Goal: Information Seeking & Learning: Learn about a topic

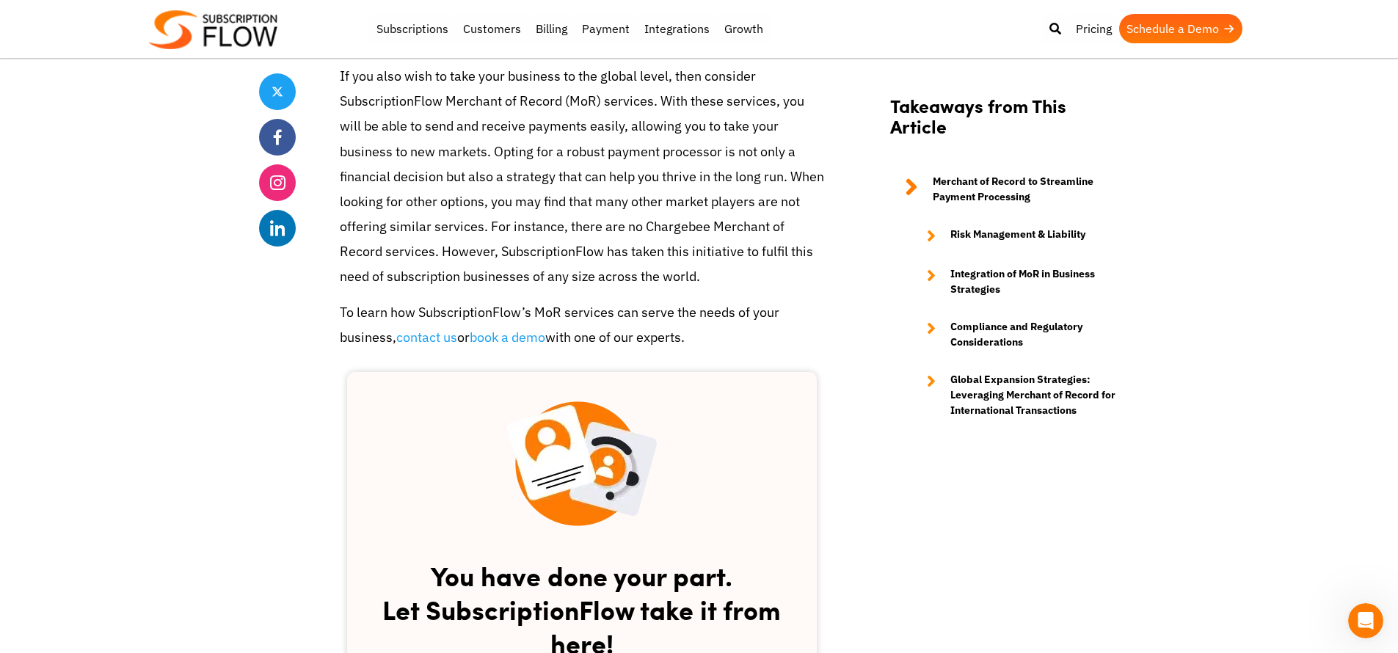
scroll to position [2314, 0]
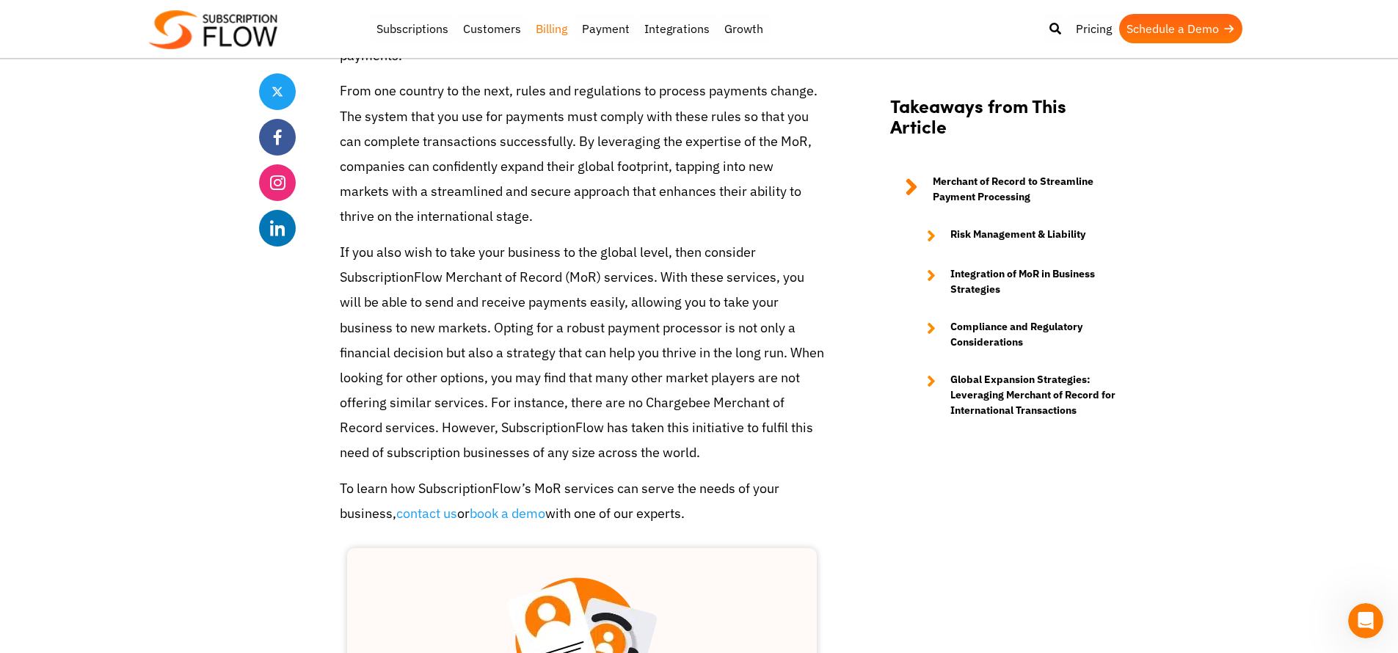
click at [545, 23] on link "Billing" at bounding box center [551, 28] width 46 height 29
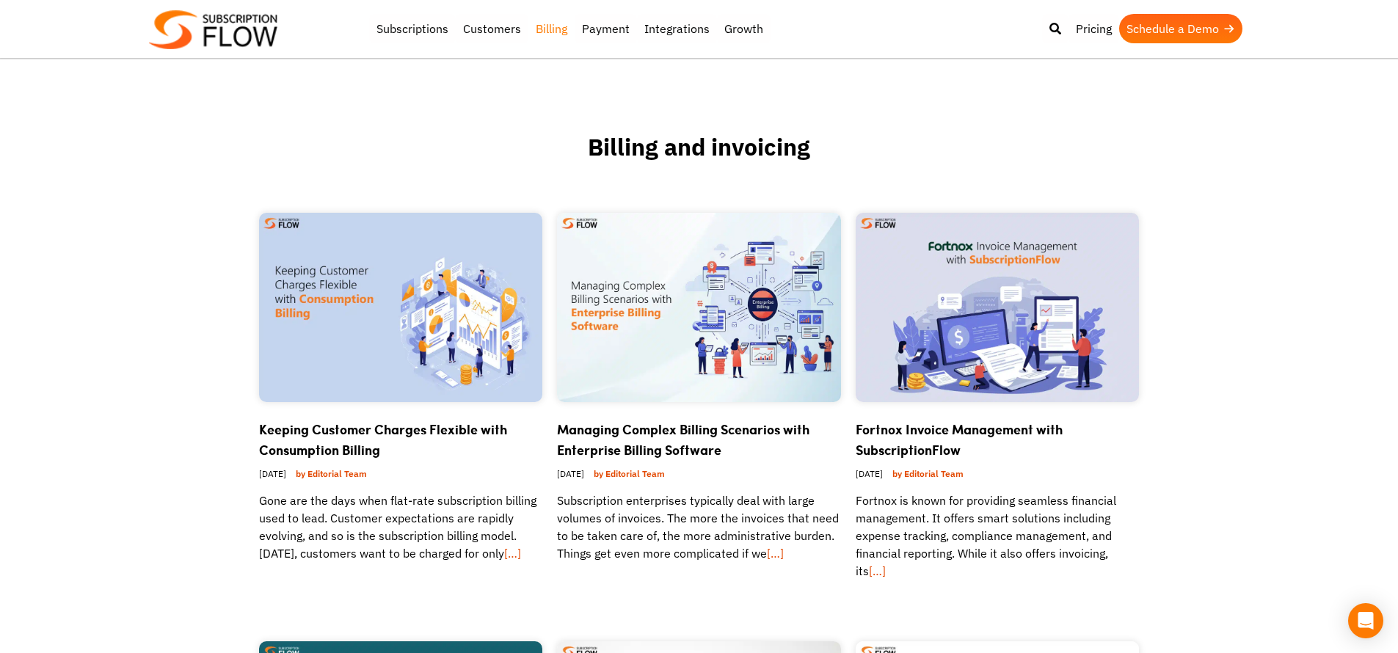
click at [240, 42] on img at bounding box center [213, 29] width 128 height 39
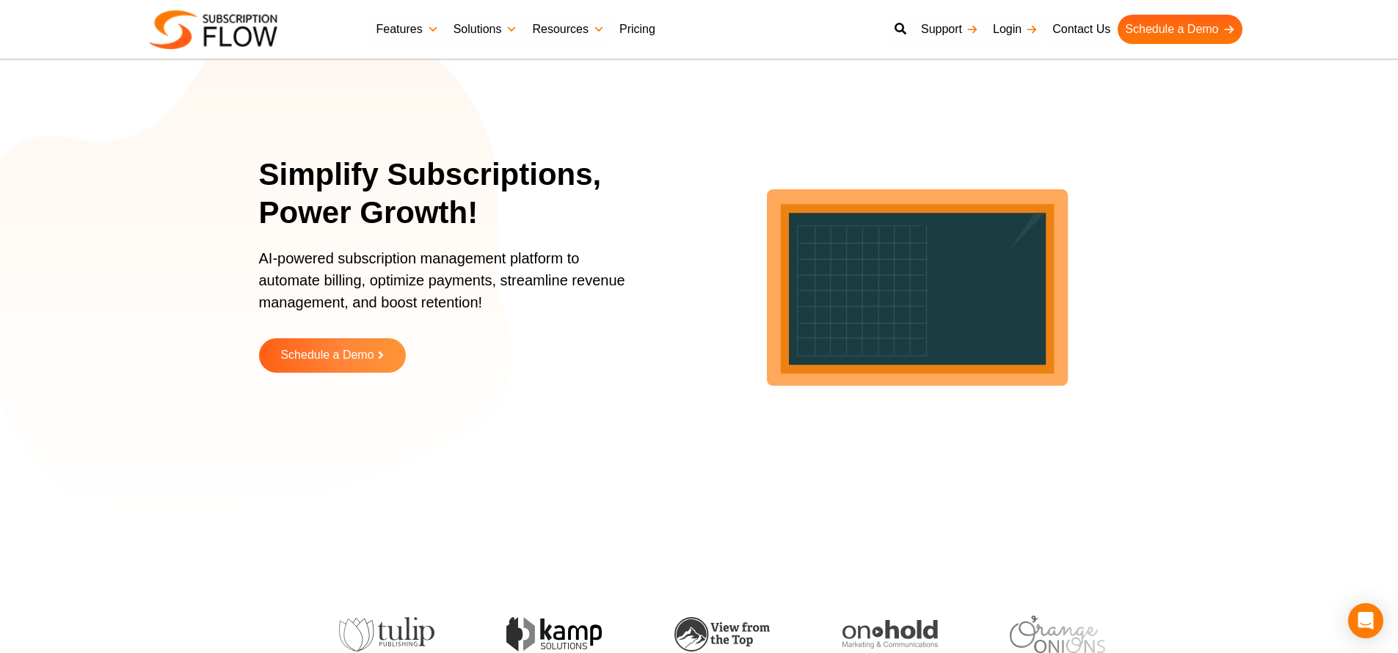
click at [648, 32] on link "Pricing" at bounding box center [637, 29] width 51 height 29
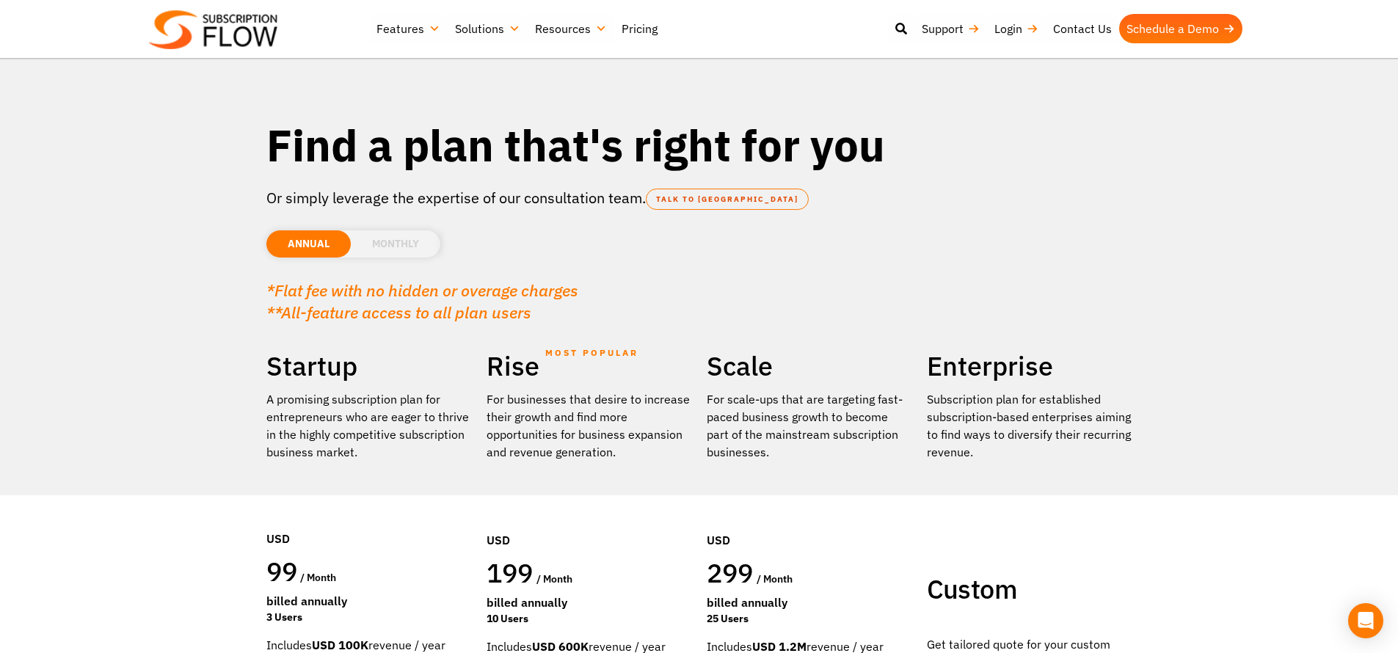
click at [396, 245] on li "MONTHLY" at bounding box center [396, 243] width 90 height 27
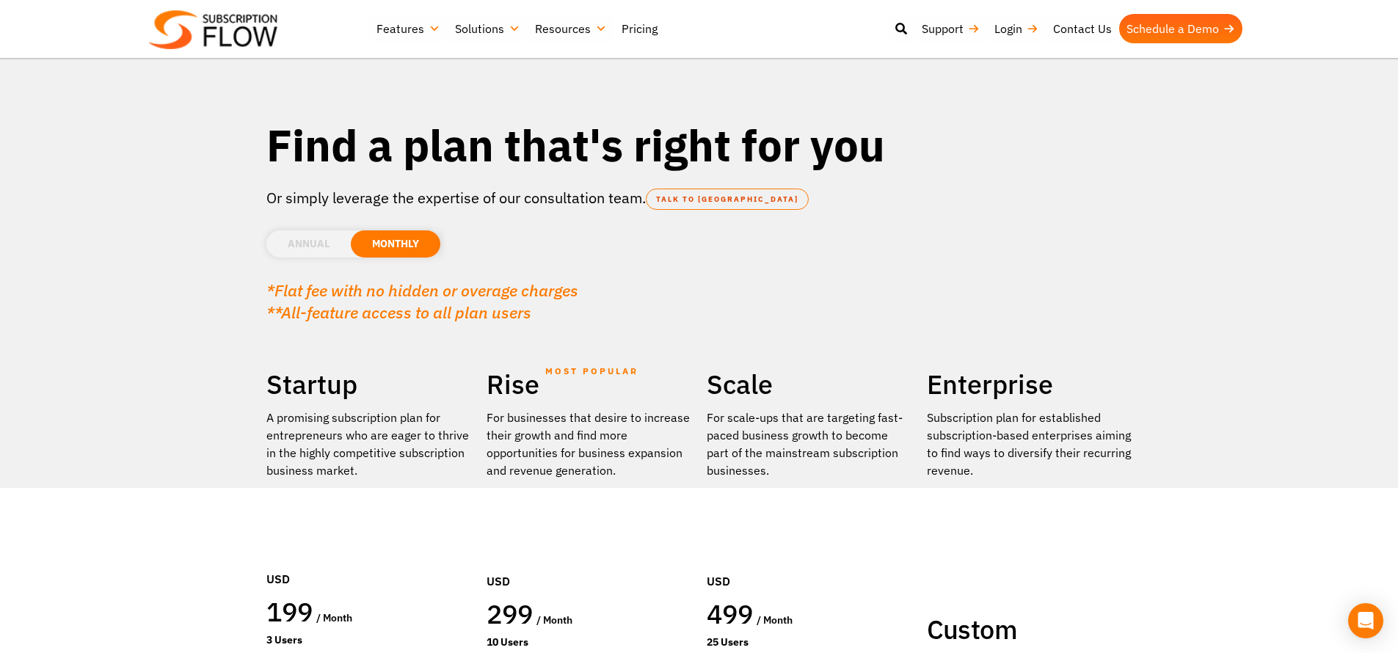
click at [334, 248] on li "ANNUAL" at bounding box center [308, 243] width 84 height 27
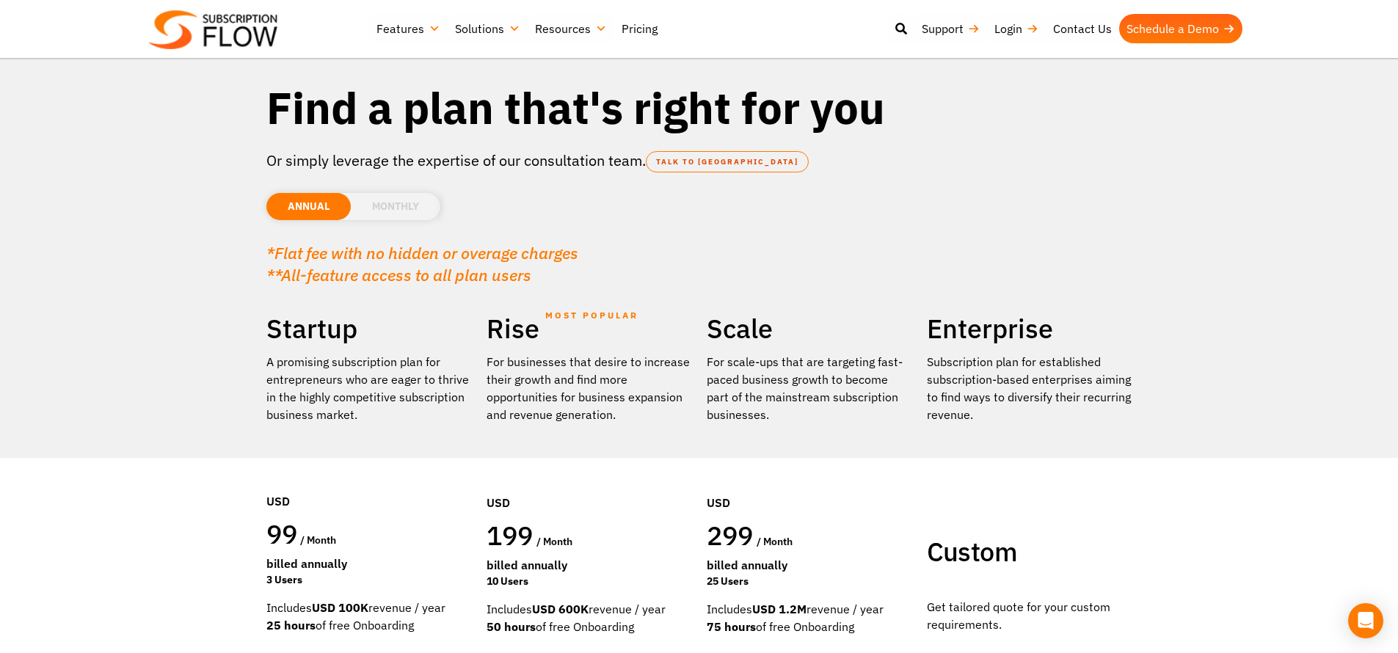
scroll to position [197, 0]
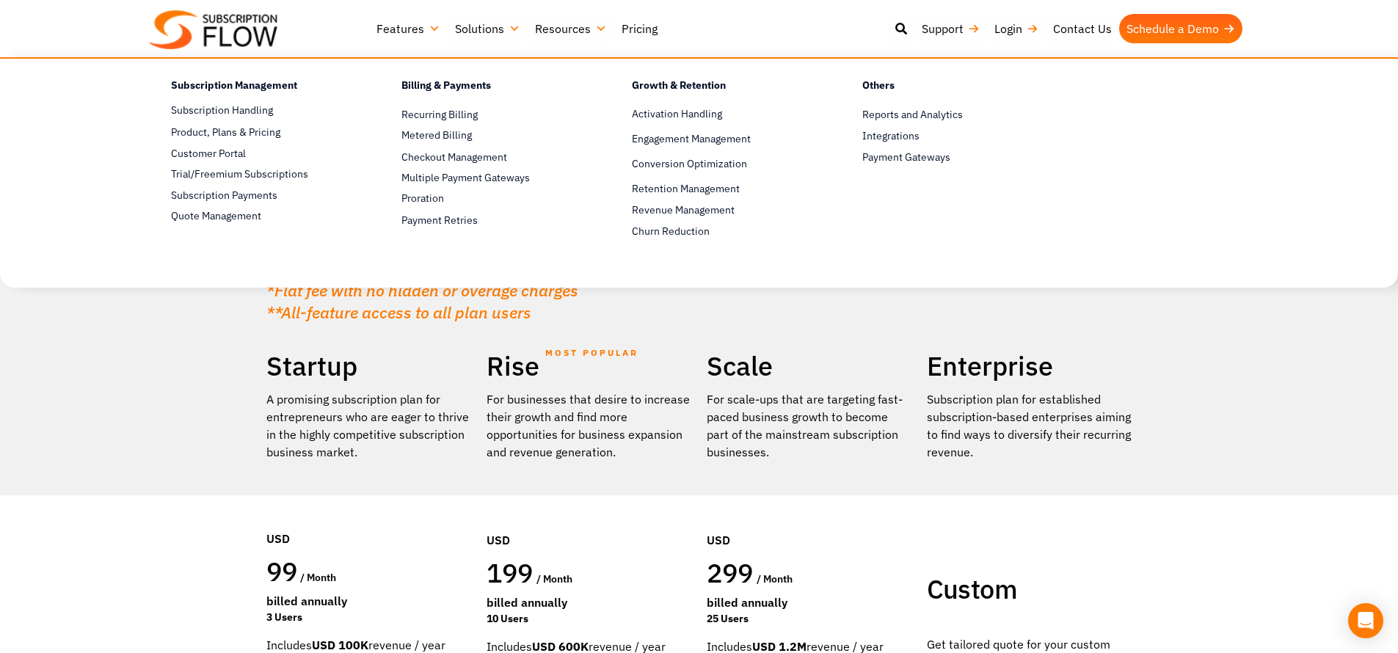
click at [399, 37] on link "Features" at bounding box center [408, 28] width 79 height 29
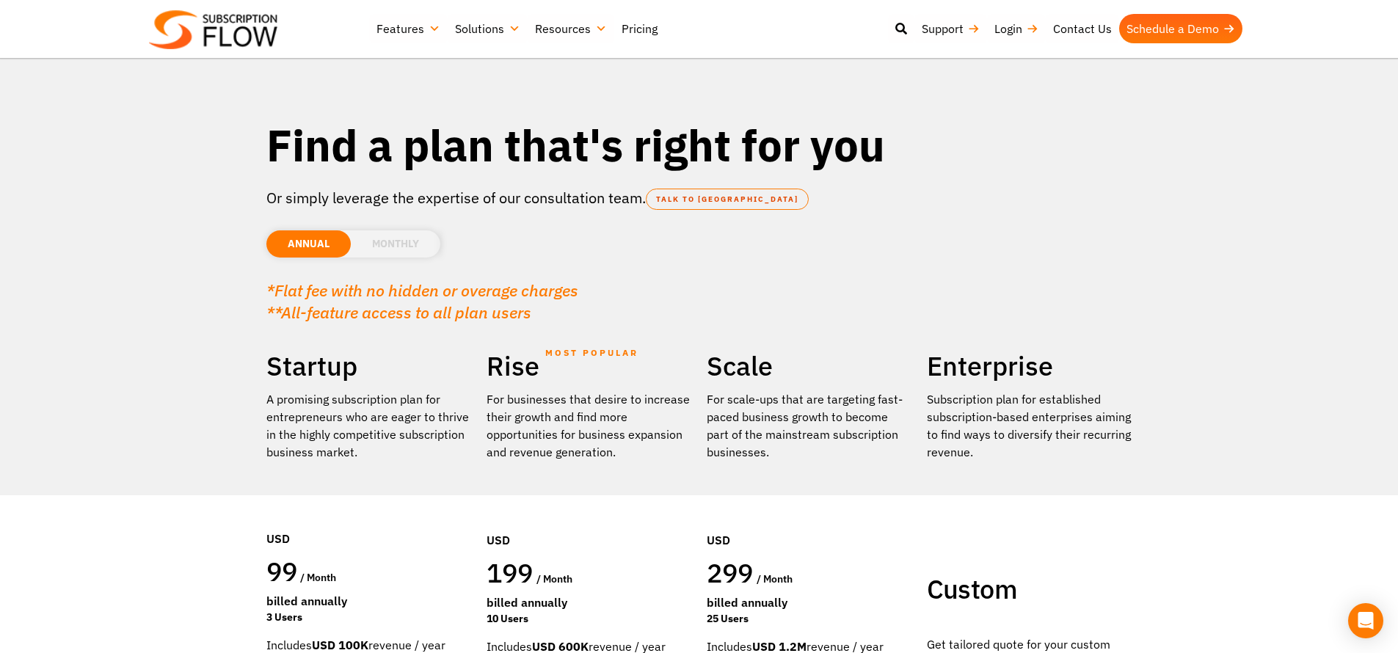
click at [241, 37] on img at bounding box center [213, 29] width 128 height 39
